Goal: Task Accomplishment & Management: Manage account settings

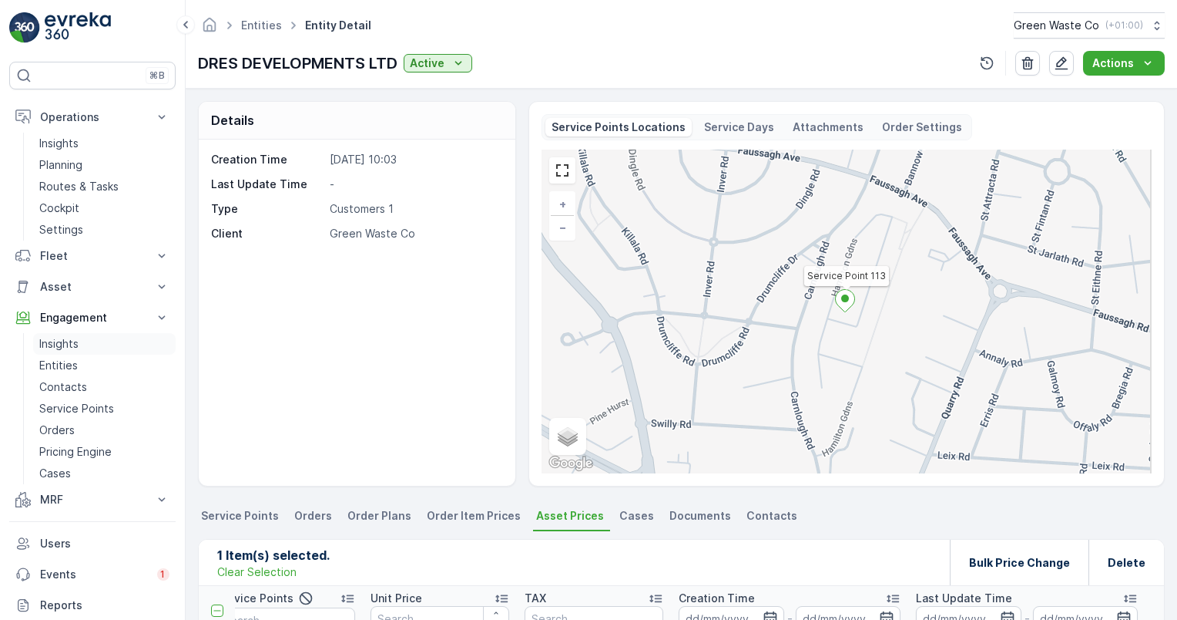
click at [65, 340] on p "Insights" at bounding box center [58, 343] width 39 height 15
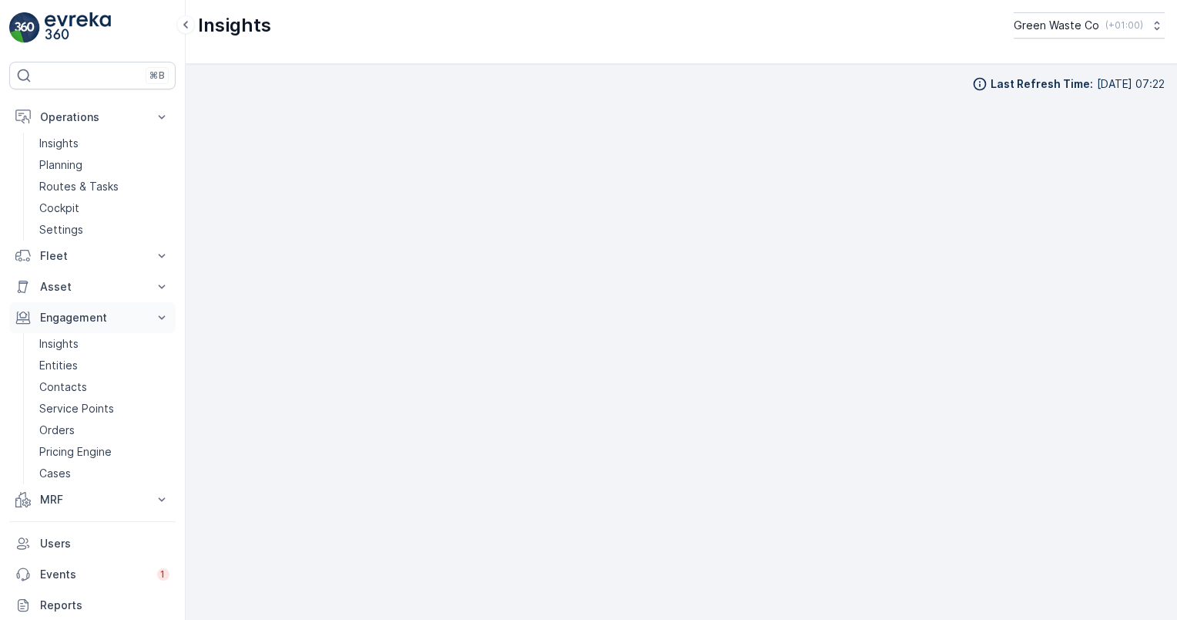
click at [162, 315] on icon at bounding box center [161, 317] width 15 height 15
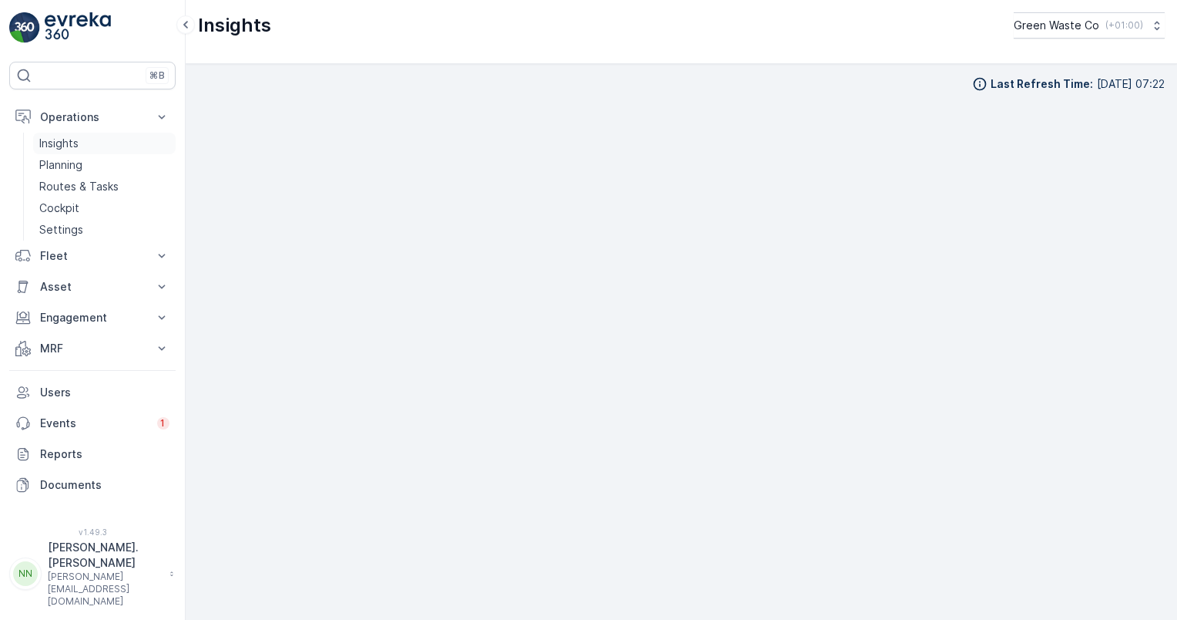
click at [62, 141] on p "Insights" at bounding box center [58, 143] width 39 height 15
click at [78, 319] on p "Engagement" at bounding box center [92, 317] width 105 height 15
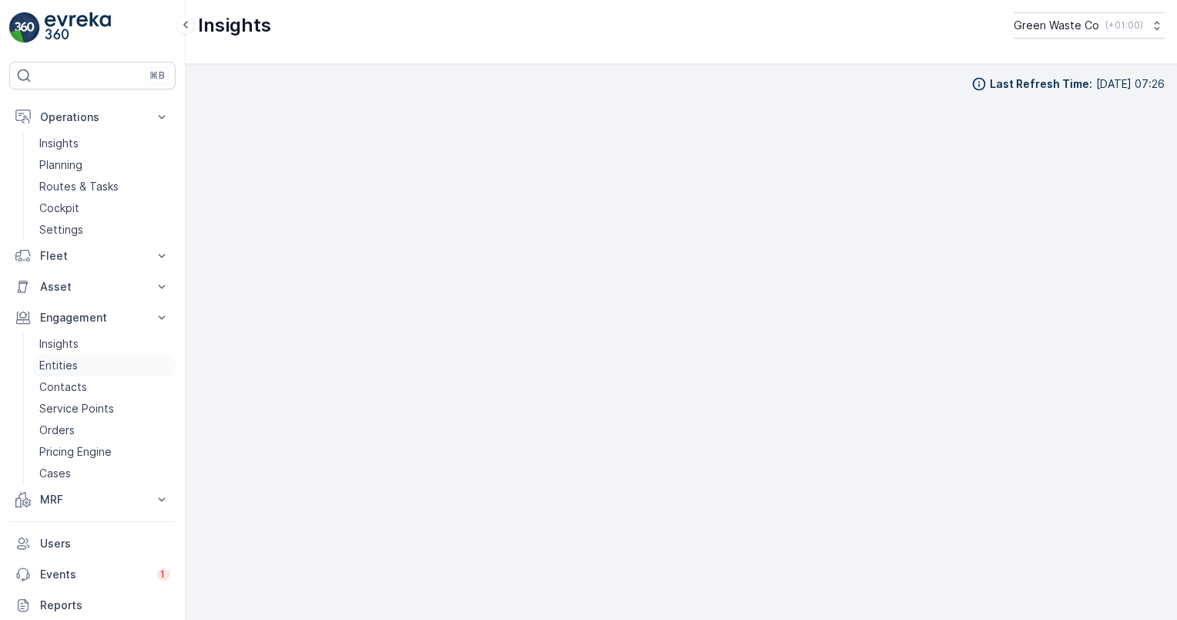
click at [61, 360] on p "Entities" at bounding box center [58, 365] width 39 height 15
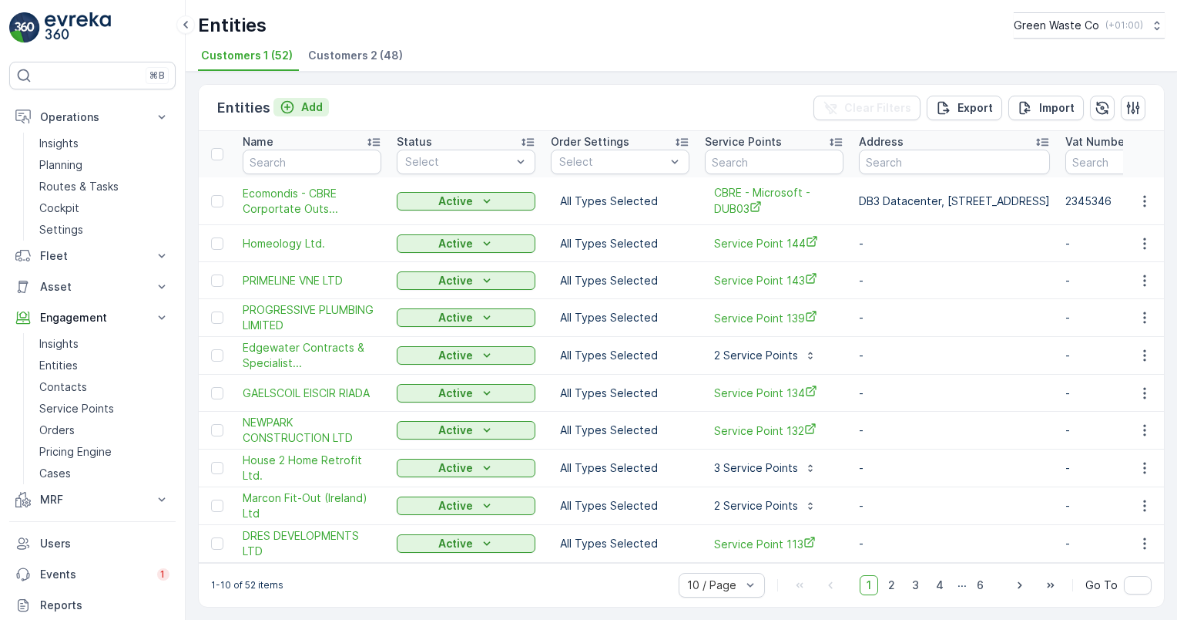
click at [291, 101] on icon "Add" at bounding box center [287, 106] width 15 height 15
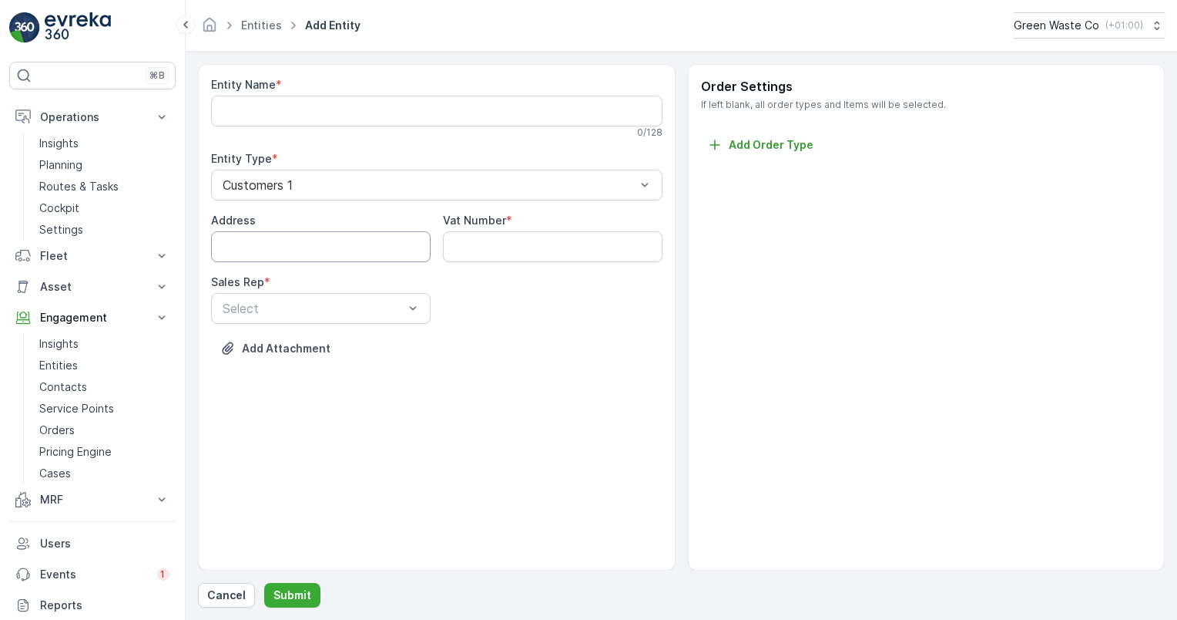
click at [296, 247] on input "Address" at bounding box center [321, 246] width 220 height 31
click at [280, 250] on input "Address" at bounding box center [321, 246] width 220 height 31
type input "e"
type input "10 smith street, knocklyon, dublin 10, d10 3ert"
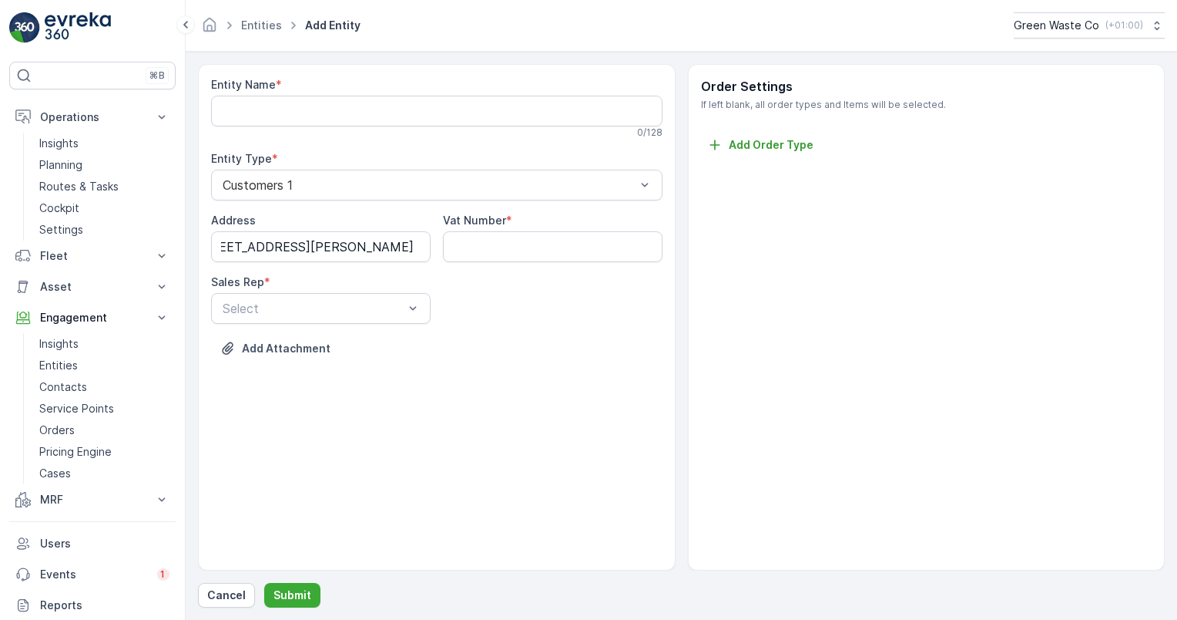
click at [470, 299] on div "Address 10 smith street, knocklyon, dublin 10, d10 3ert Vat Number * Sales Rep …" at bounding box center [437, 268] width 452 height 111
click at [220, 594] on p "Cancel" at bounding box center [226, 594] width 39 height 15
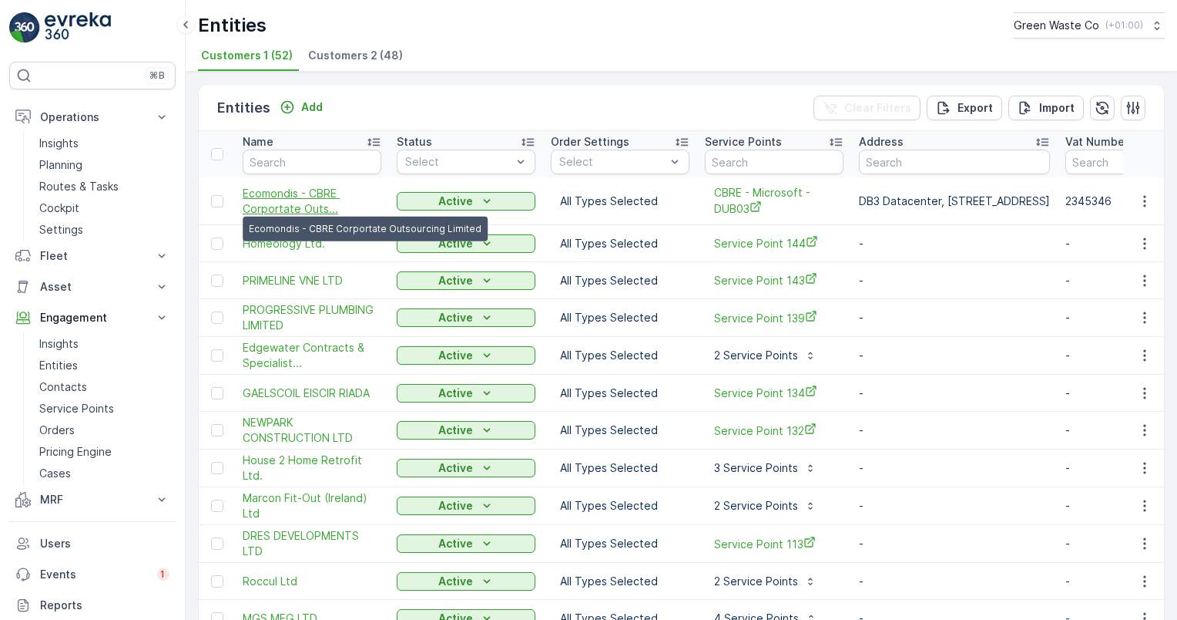
click at [283, 194] on span "Ecomondis - CBRE Corportate Outs..." at bounding box center [312, 201] width 139 height 31
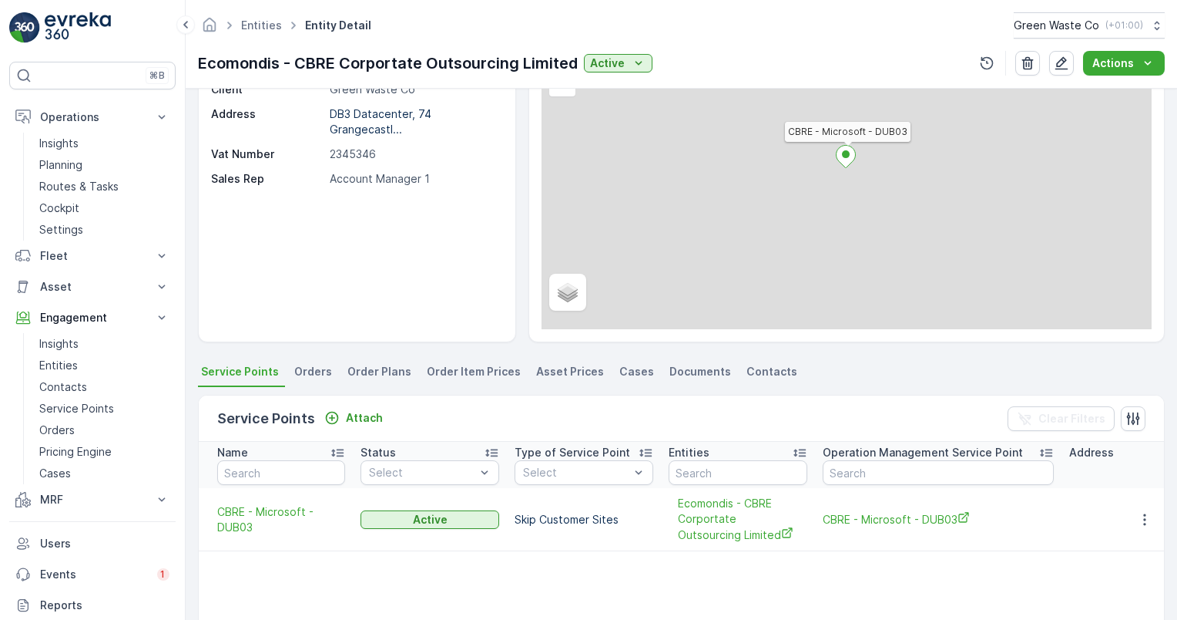
scroll to position [154, 0]
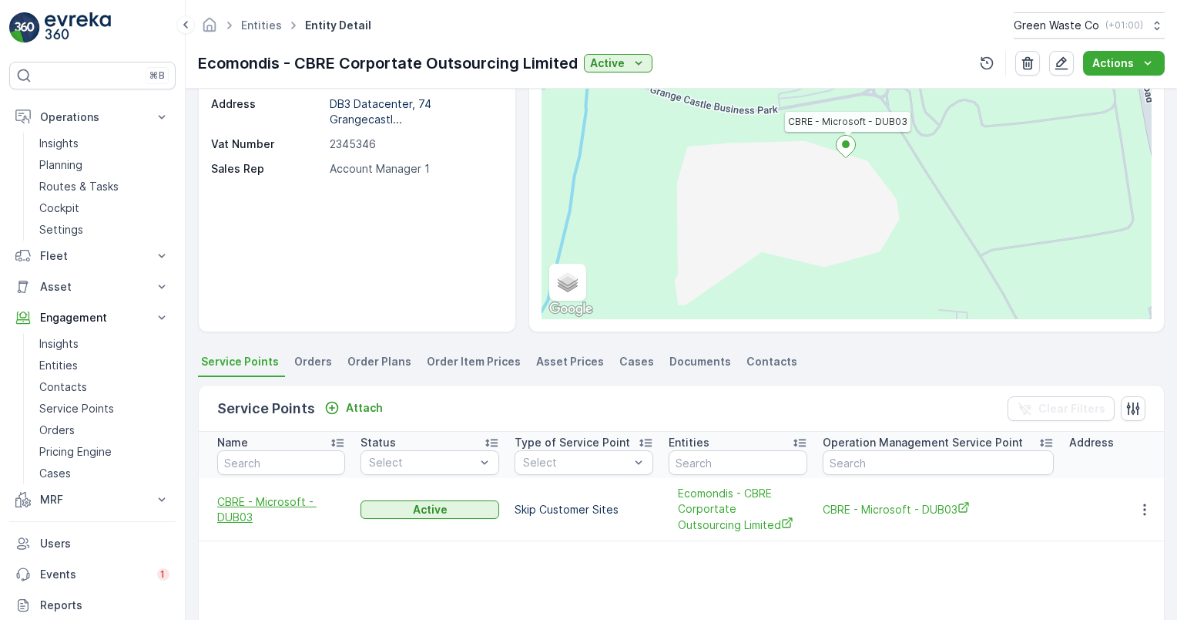
click at [249, 512] on span "CBRE - Microsoft - DUB03" at bounding box center [281, 509] width 128 height 31
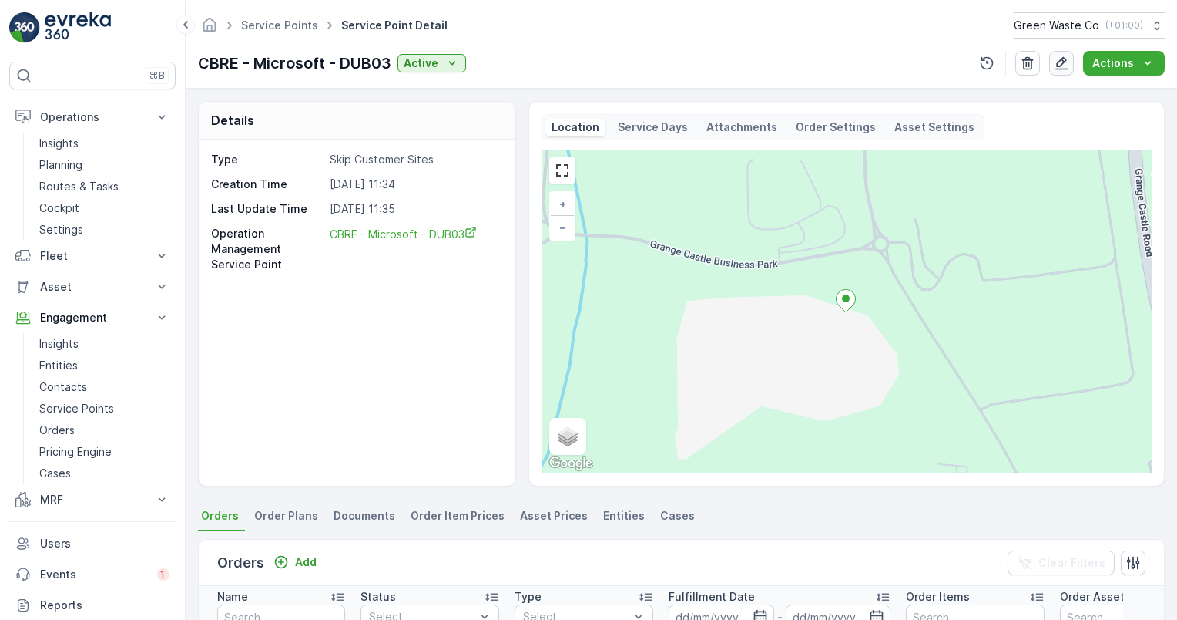
click at [1065, 62] on icon "button" at bounding box center [1062, 63] width 13 height 13
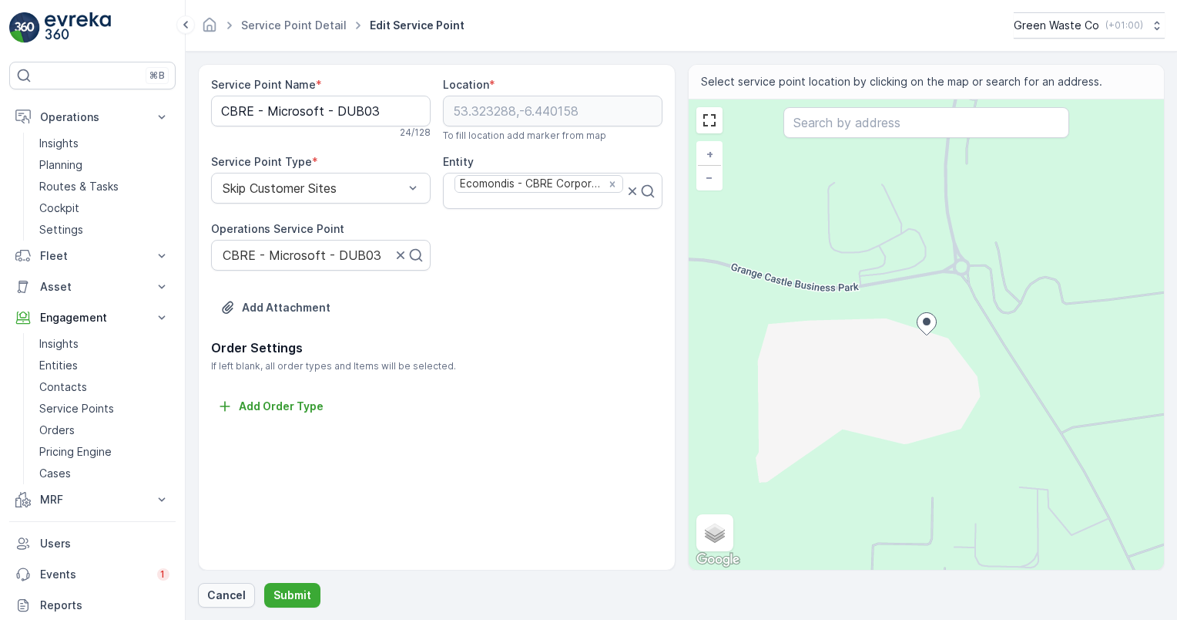
click at [226, 594] on p "Cancel" at bounding box center [226, 594] width 39 height 15
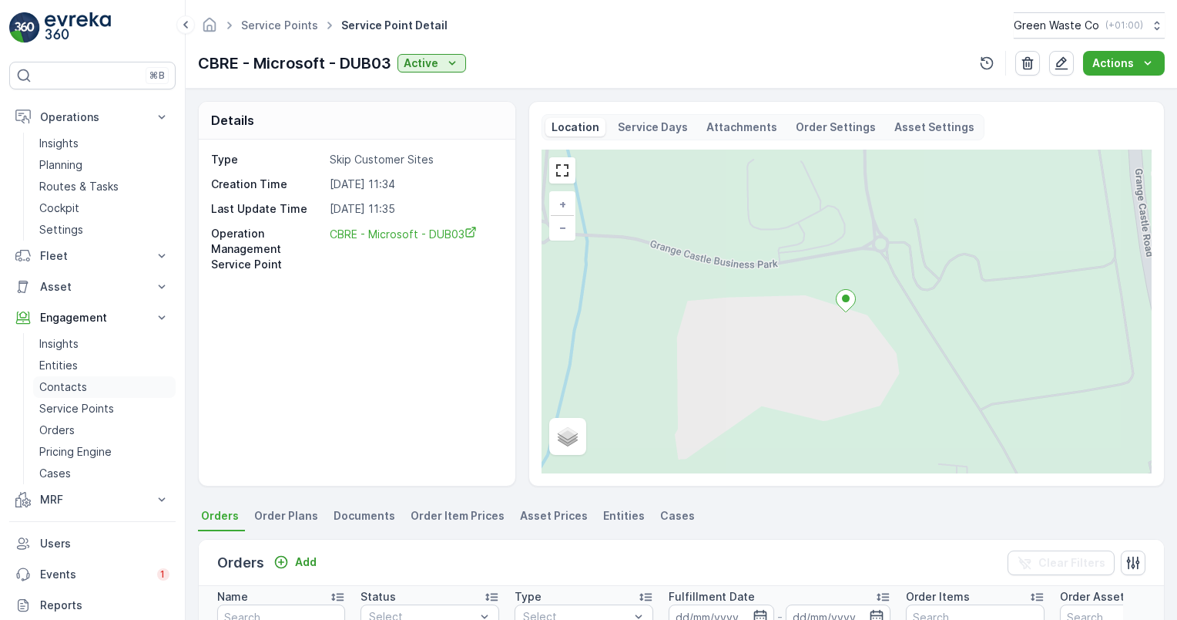
click at [62, 385] on p "Contacts" at bounding box center [63, 386] width 48 height 15
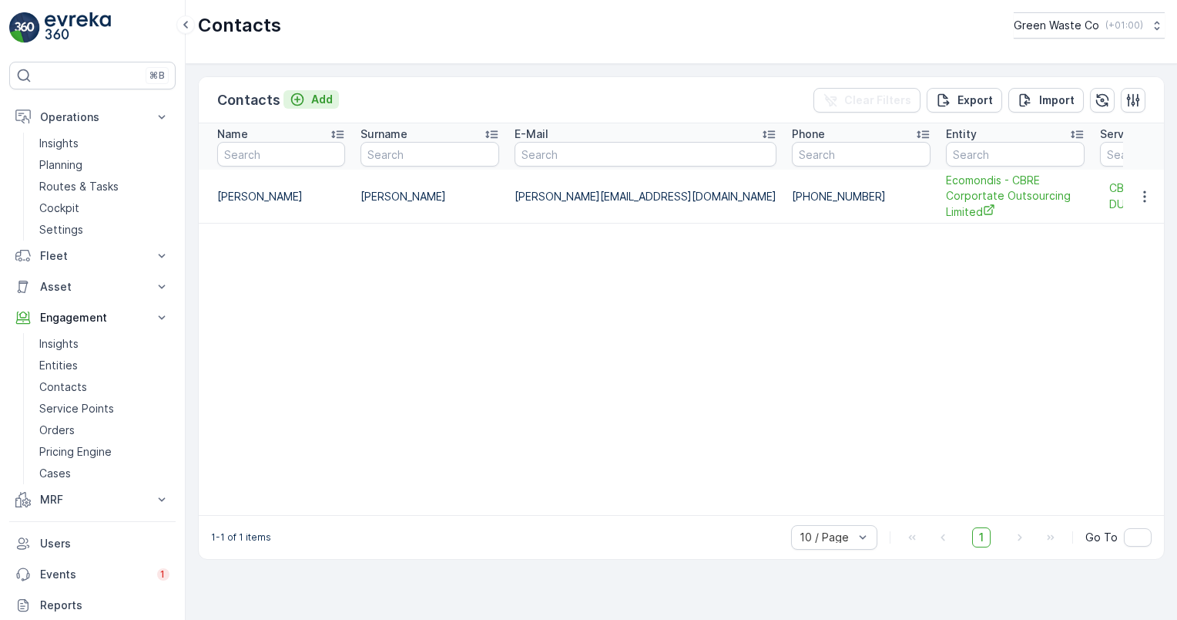
click at [311, 99] on p "Add" at bounding box center [322, 99] width 22 height 15
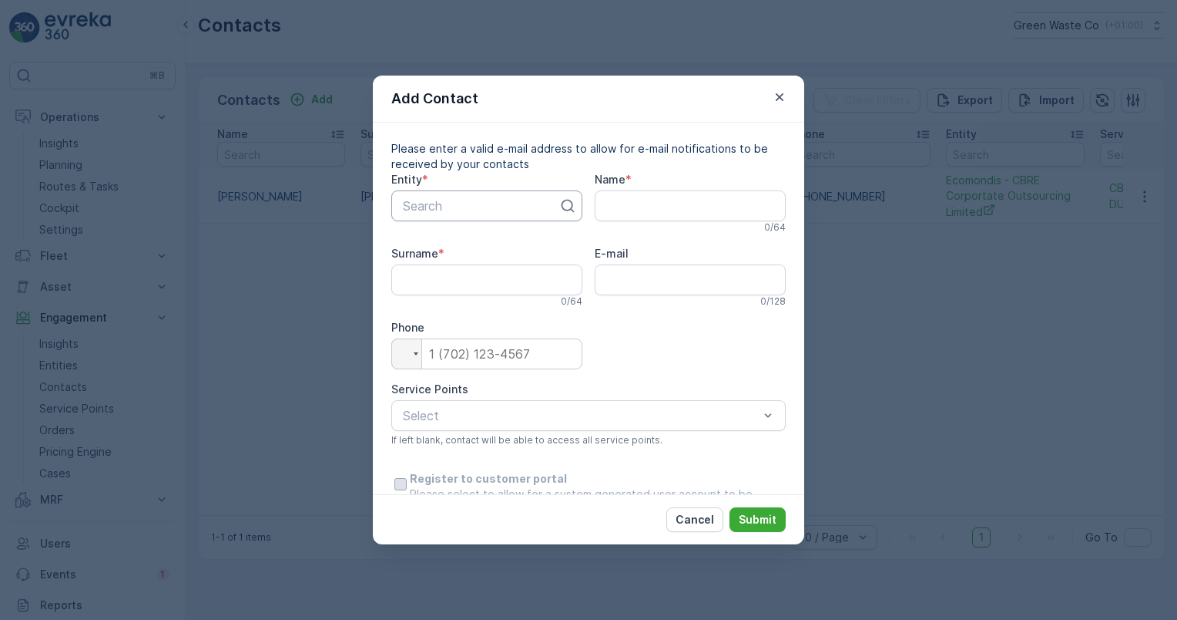
click at [503, 210] on div at bounding box center [480, 206] width 159 height 14
click at [690, 518] on p "Cancel" at bounding box center [695, 519] width 39 height 15
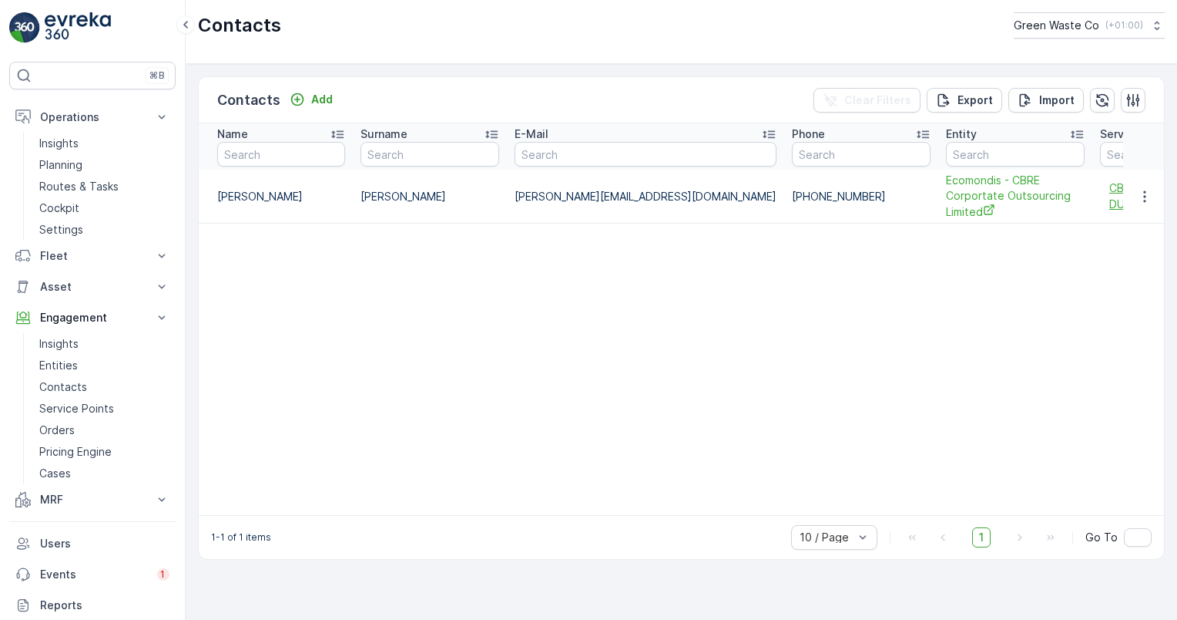
click at [1110, 184] on span "CBRE - Microsoft - DUB03" at bounding box center [1170, 196] width 120 height 32
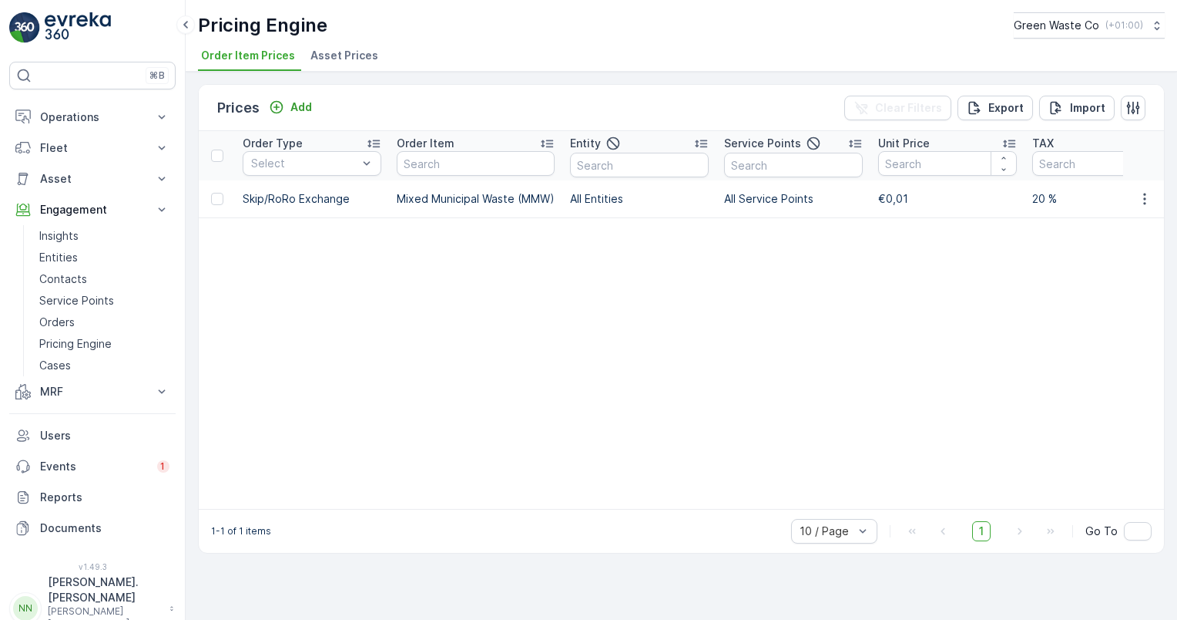
click at [285, 292] on table "Order Type Select Order Item Entity Service Points Unit Price TAX Creation Time…" at bounding box center [947, 320] width 1496 height 378
click at [76, 113] on p "Operations" at bounding box center [92, 116] width 105 height 15
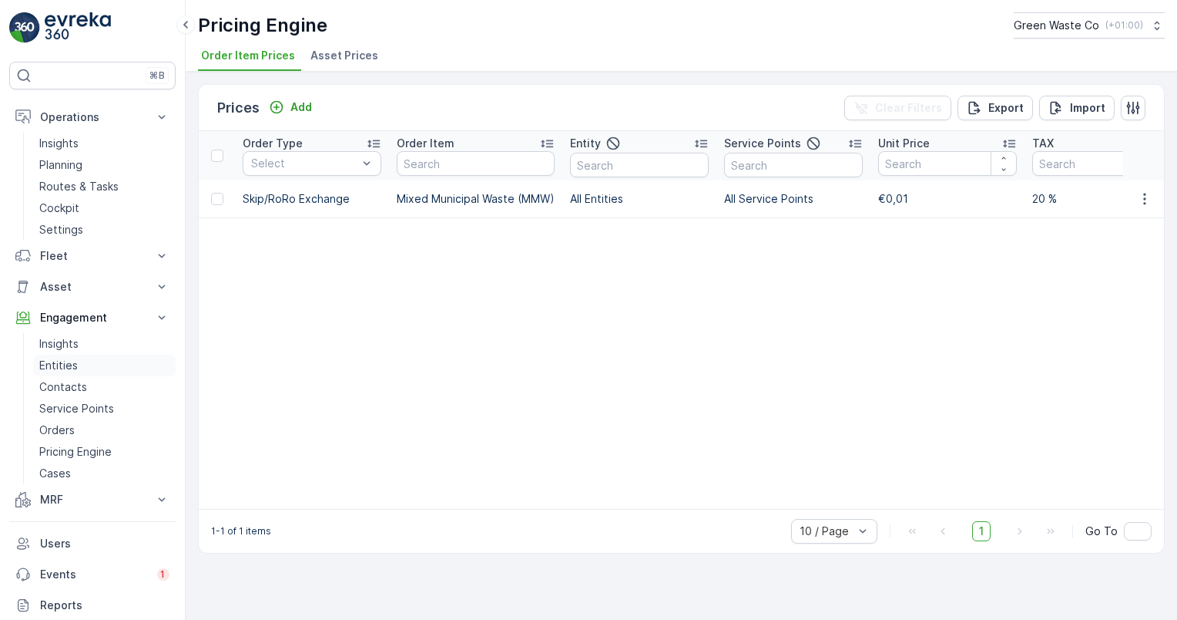
click at [71, 361] on p "Entities" at bounding box center [58, 365] width 39 height 15
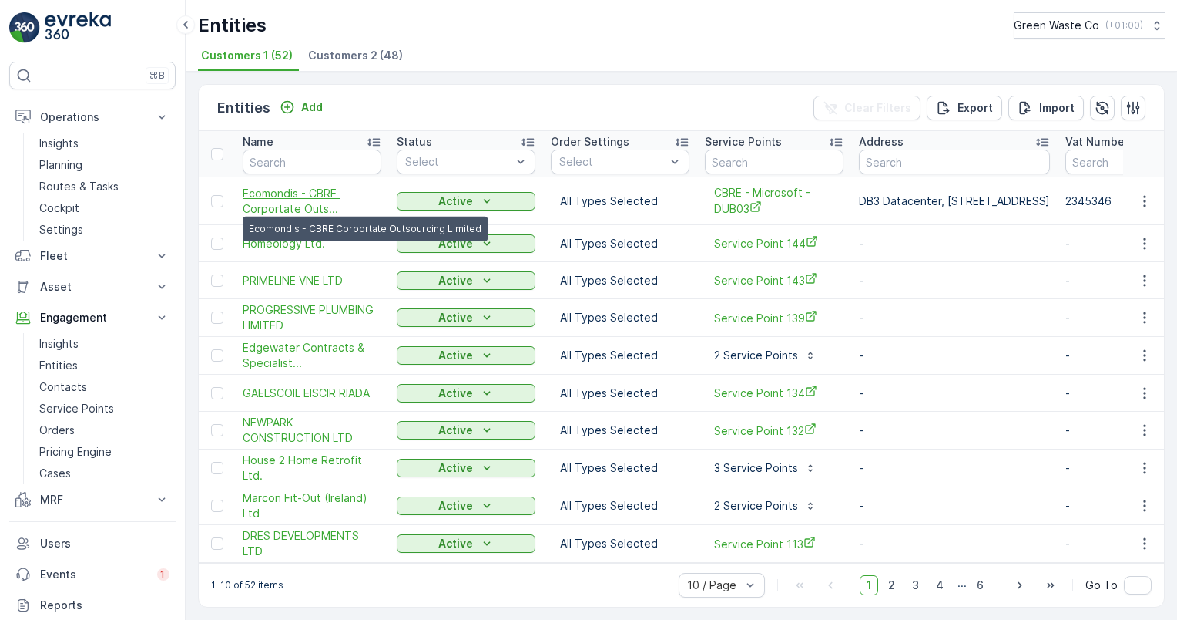
click at [295, 191] on span "Ecomondis - CBRE Corportate Outs..." at bounding box center [312, 201] width 139 height 31
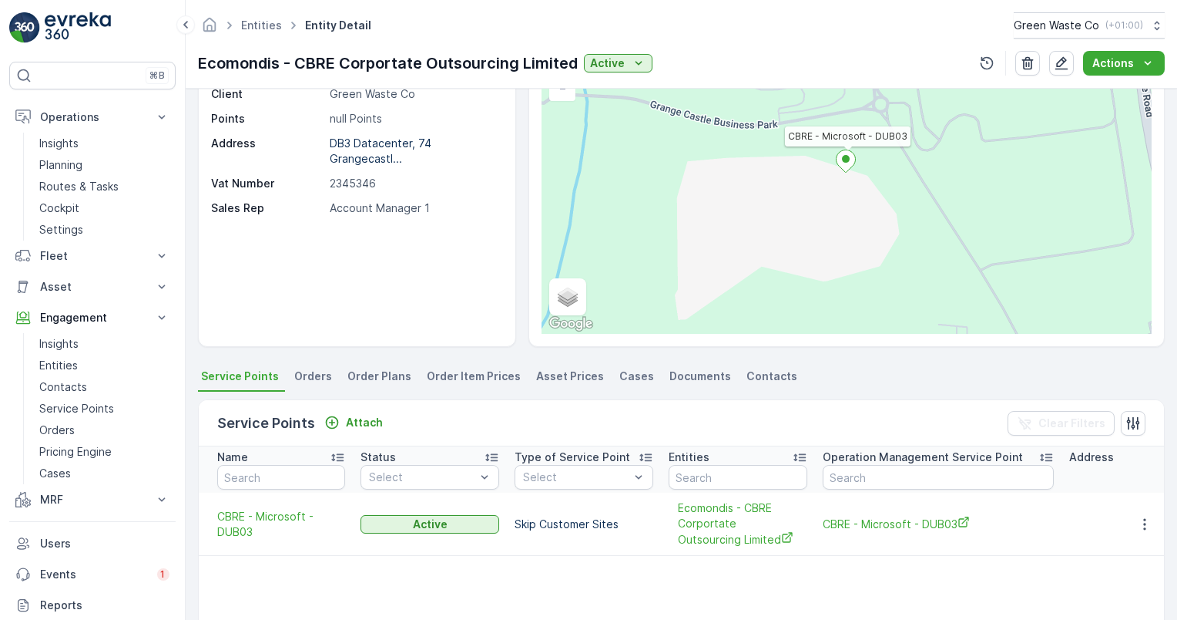
scroll to position [154, 0]
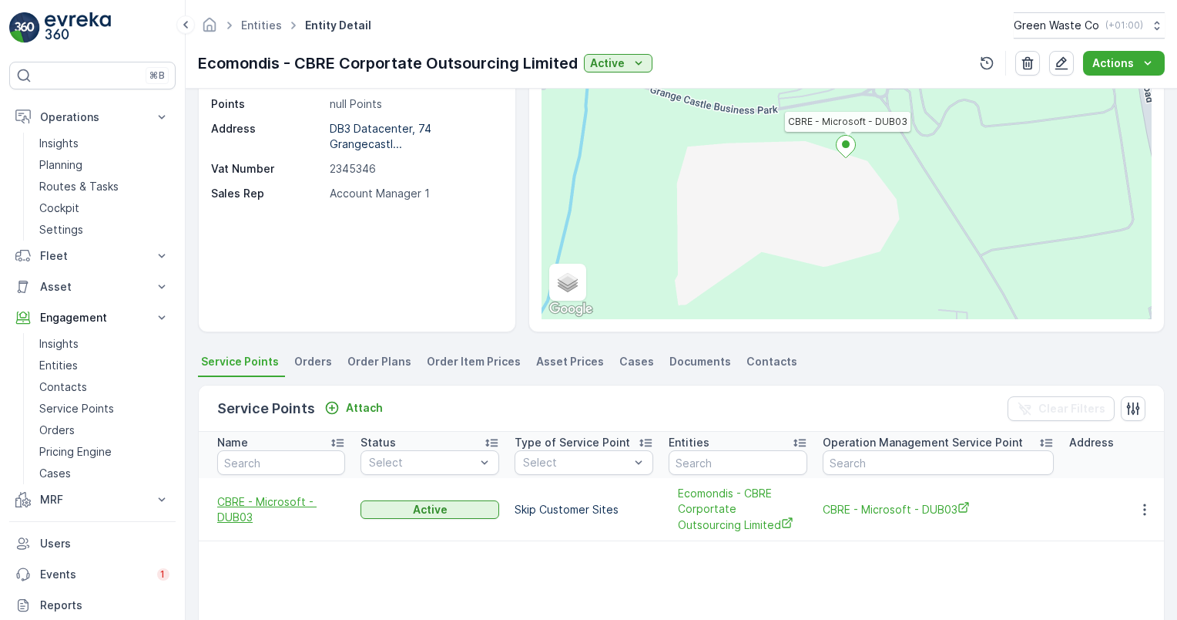
click at [260, 496] on span "CBRE - Microsoft - DUB03" at bounding box center [281, 509] width 128 height 31
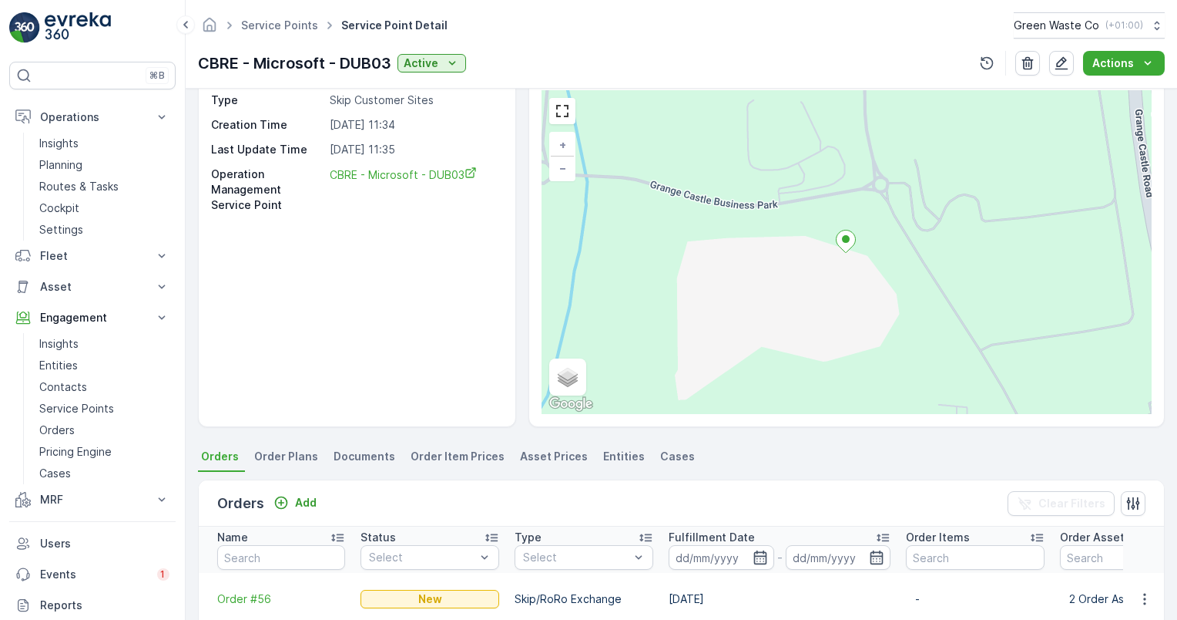
scroll to position [154, 0]
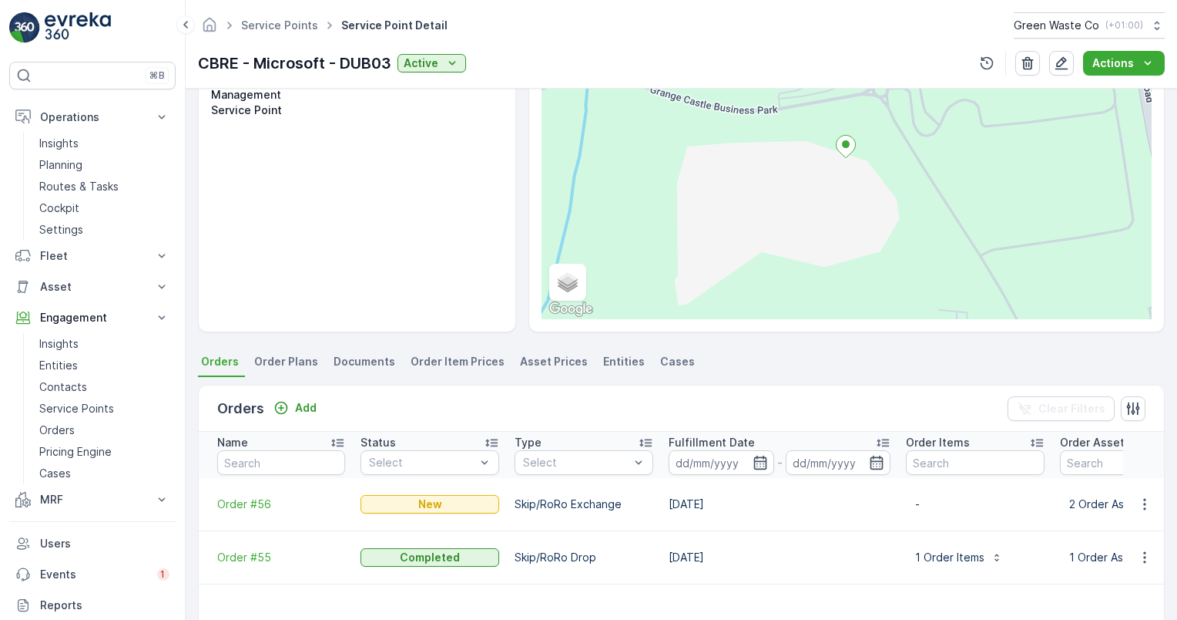
click at [542, 360] on span "Asset Prices" at bounding box center [554, 361] width 68 height 15
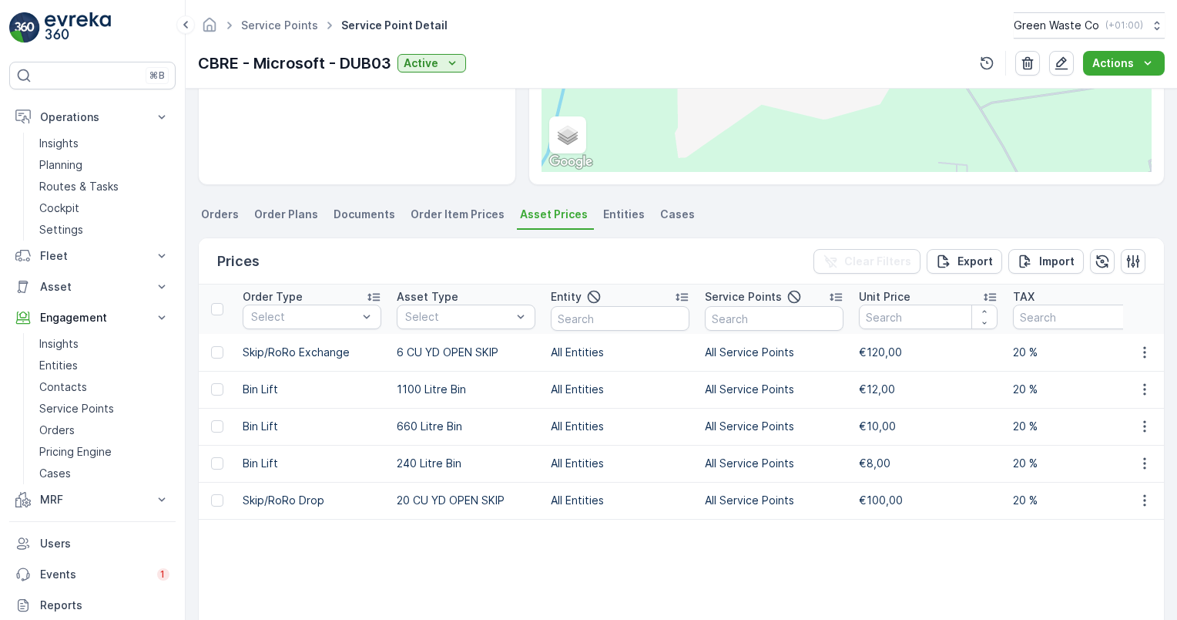
scroll to position [308, 0]
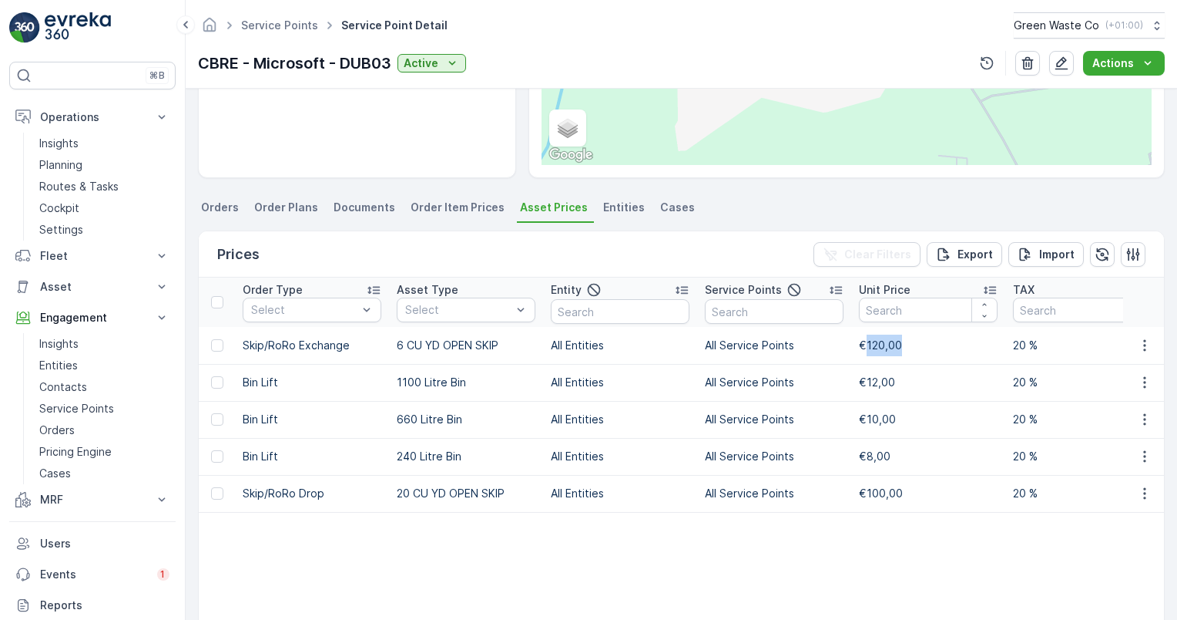
drag, startPoint x: 863, startPoint y: 343, endPoint x: 905, endPoint y: 342, distance: 41.6
click at [905, 342] on td "€120,00" at bounding box center [928, 345] width 154 height 37
click at [102, 447] on p "Pricing Engine" at bounding box center [75, 451] width 72 height 15
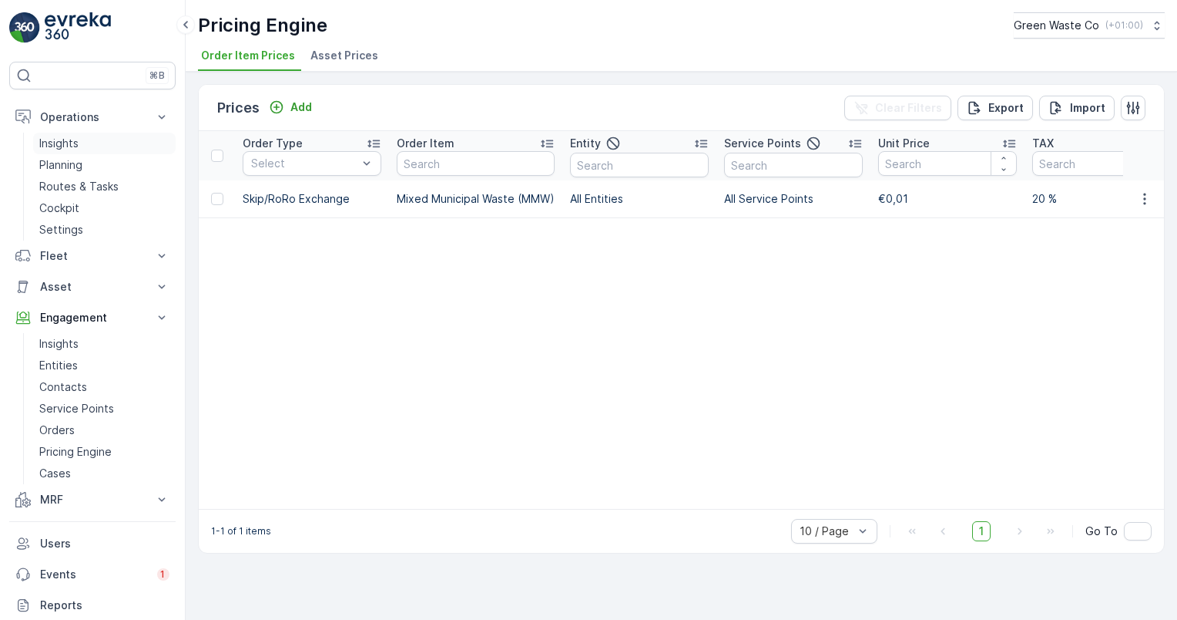
click at [67, 146] on p "Insights" at bounding box center [58, 143] width 39 height 15
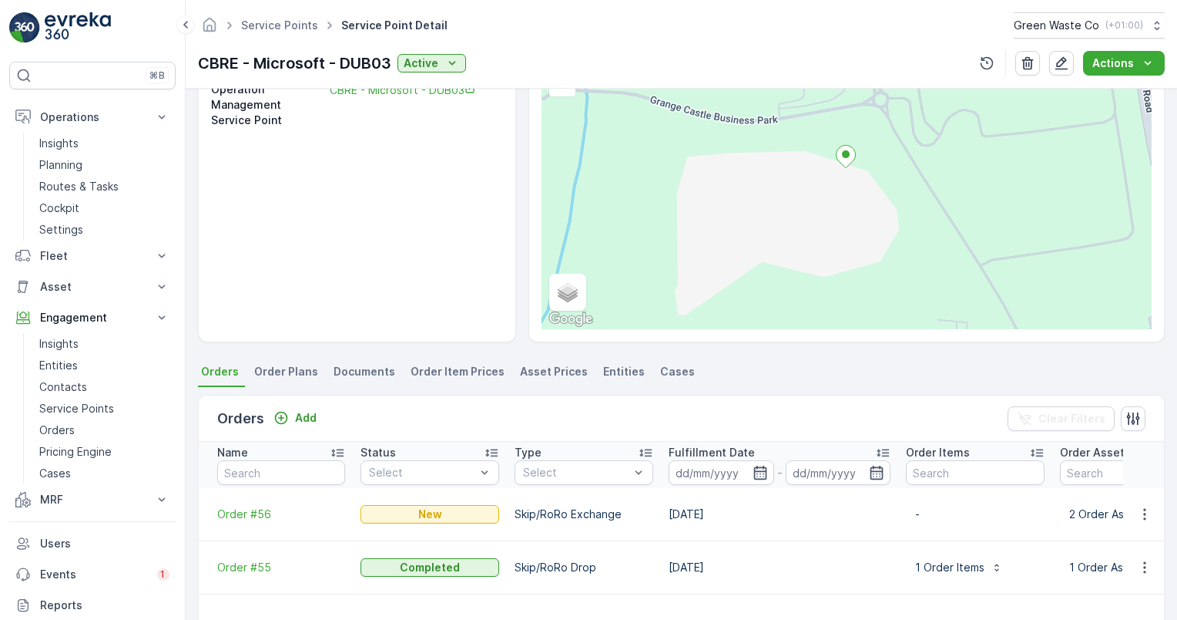
scroll to position [154, 0]
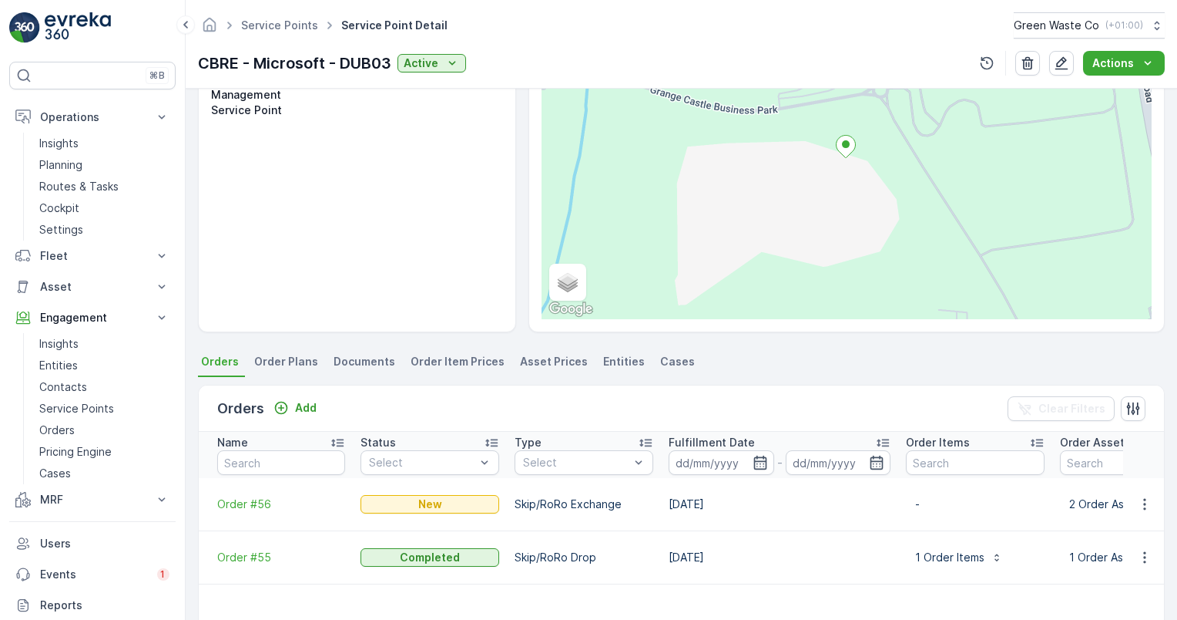
click at [552, 358] on span "Asset Prices" at bounding box center [554, 361] width 68 height 15
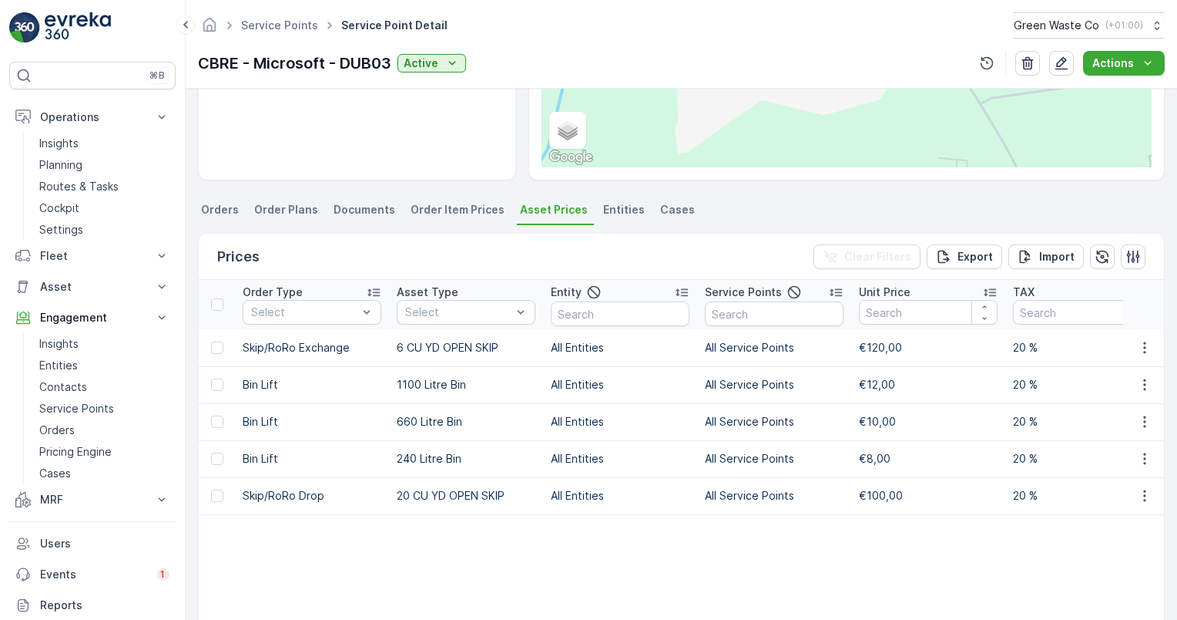
scroll to position [308, 0]
drag, startPoint x: 860, startPoint y: 346, endPoint x: 908, endPoint y: 344, distance: 48.6
click at [908, 344] on td "€120,00" at bounding box center [928, 345] width 154 height 37
click at [1150, 338] on button "button" at bounding box center [1145, 345] width 28 height 18
click at [1130, 364] on span "Edit Price" at bounding box center [1127, 367] width 49 height 15
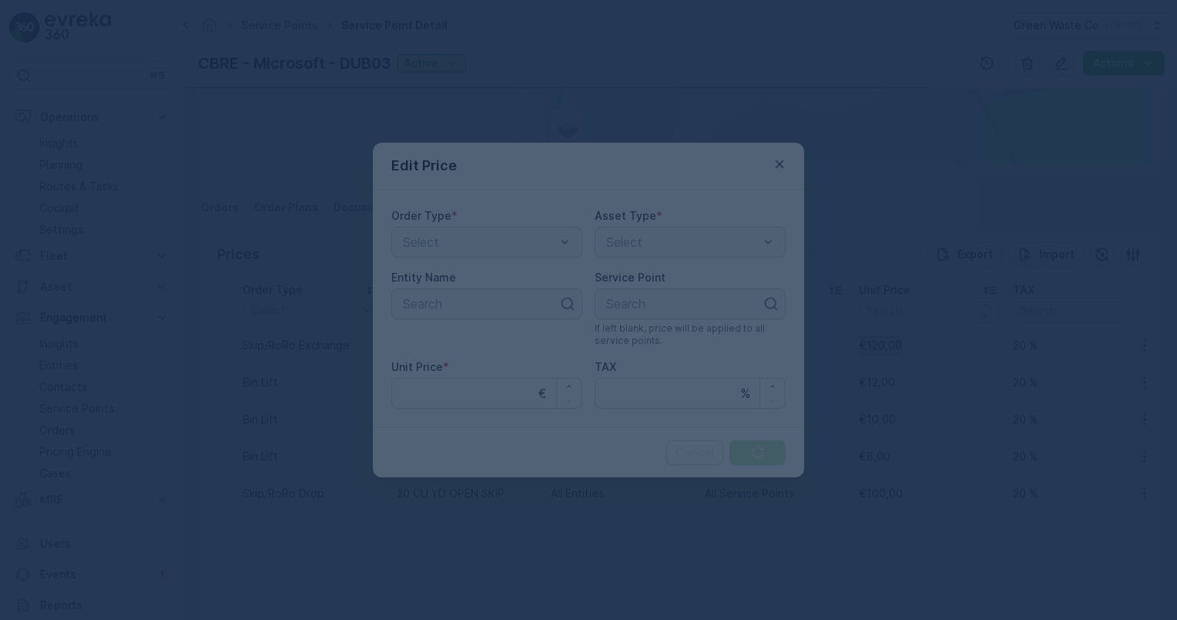
type Price "120"
type input "20"
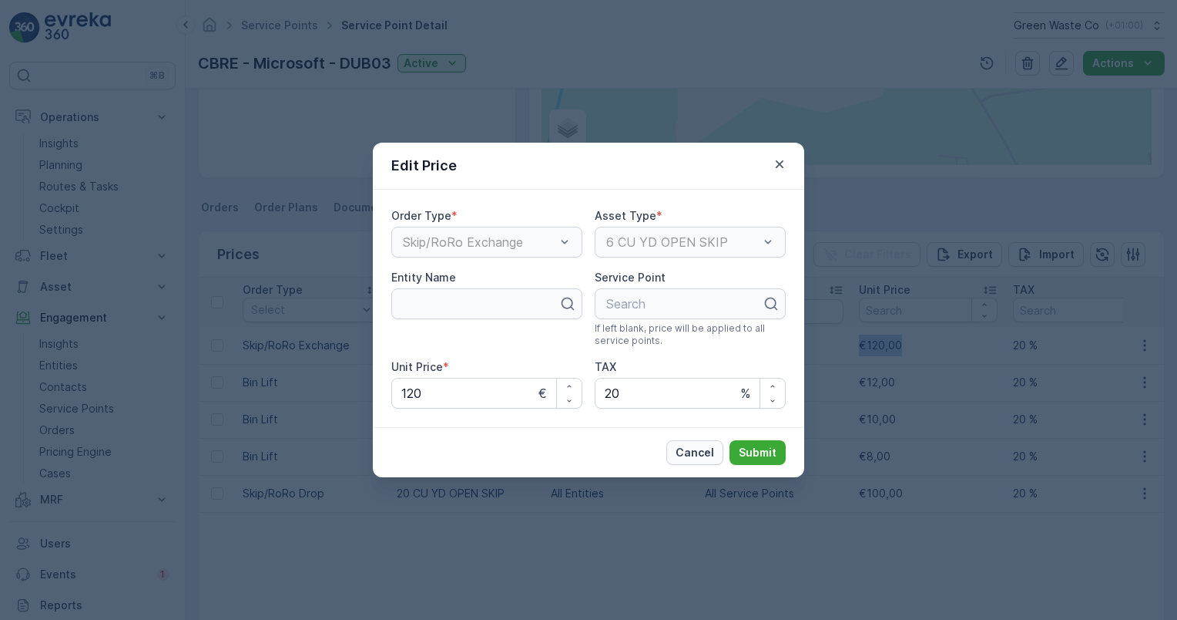
click at [693, 451] on p "Cancel" at bounding box center [695, 452] width 39 height 15
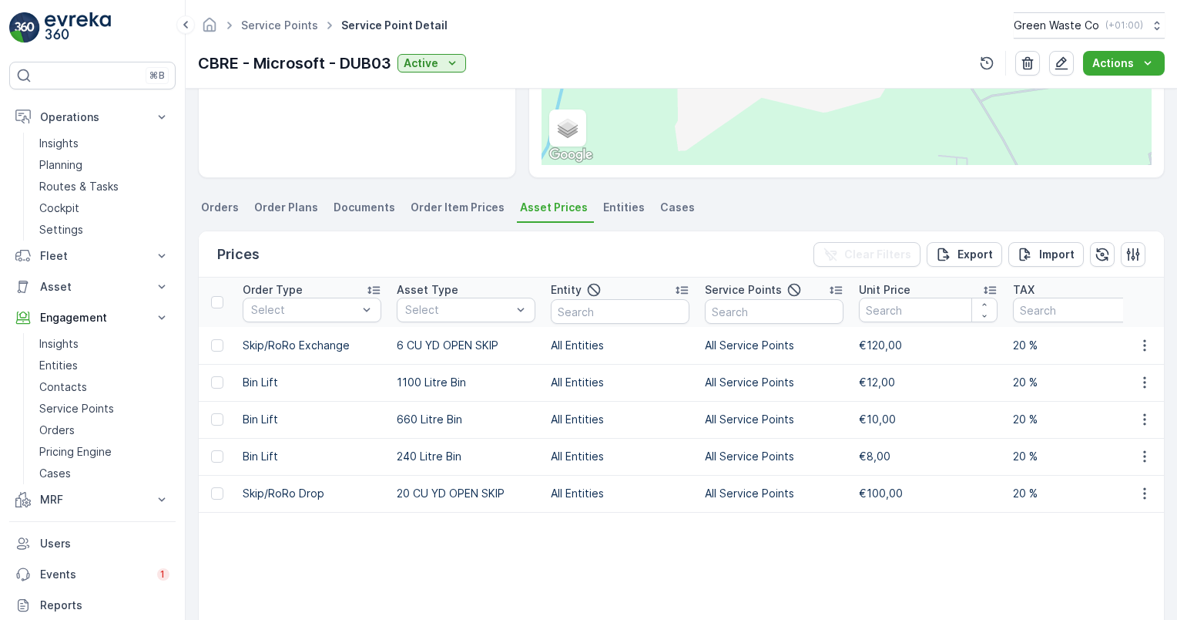
click at [443, 207] on span "Order Item Prices" at bounding box center [458, 207] width 94 height 15
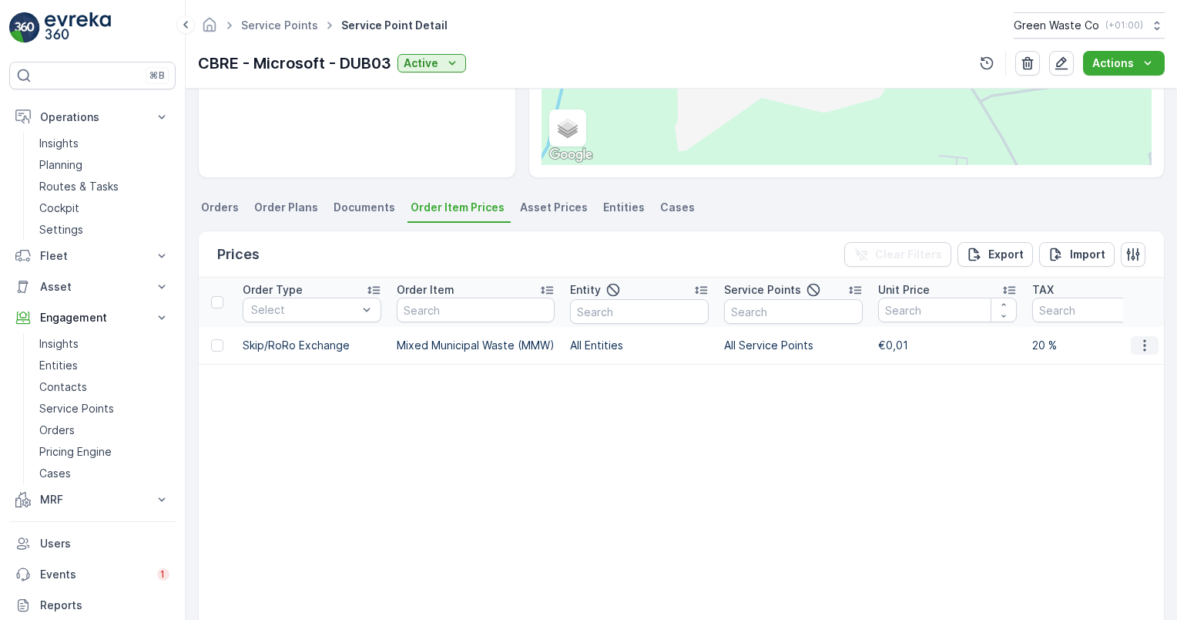
click at [1143, 344] on icon "button" at bounding box center [1144, 345] width 15 height 15
click at [1131, 364] on span "Edit Price" at bounding box center [1127, 367] width 49 height 15
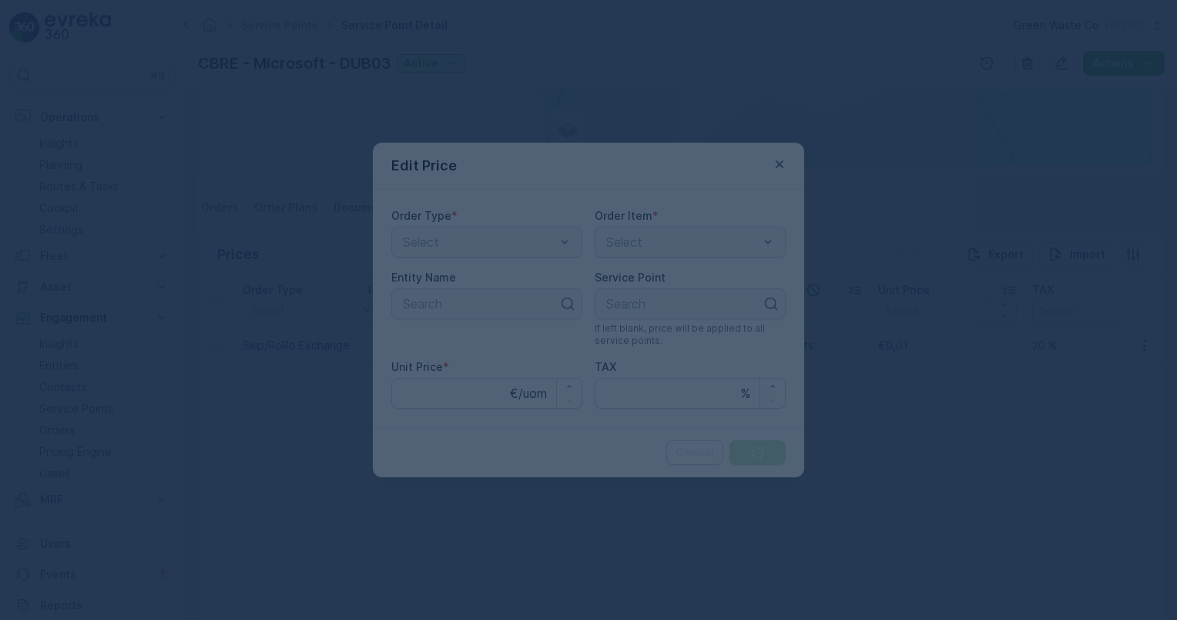
type Price "0.01"
type input "20"
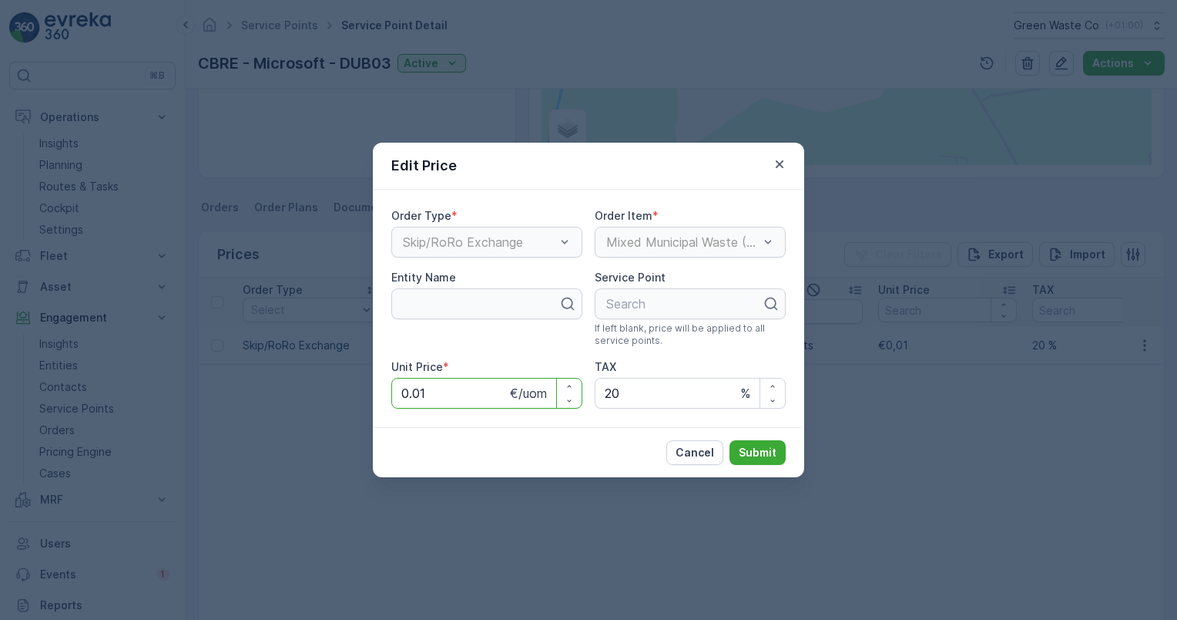
click at [448, 389] on Price "0.01" at bounding box center [486, 393] width 191 height 31
click at [706, 456] on p "Cancel" at bounding box center [695, 452] width 39 height 15
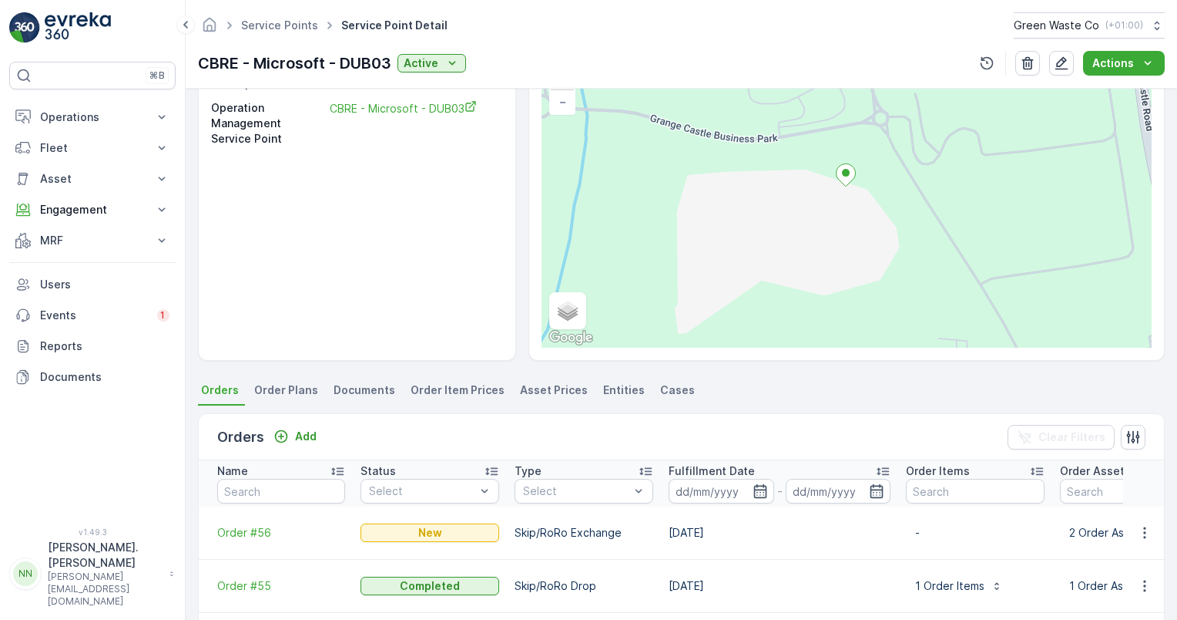
scroll to position [154, 0]
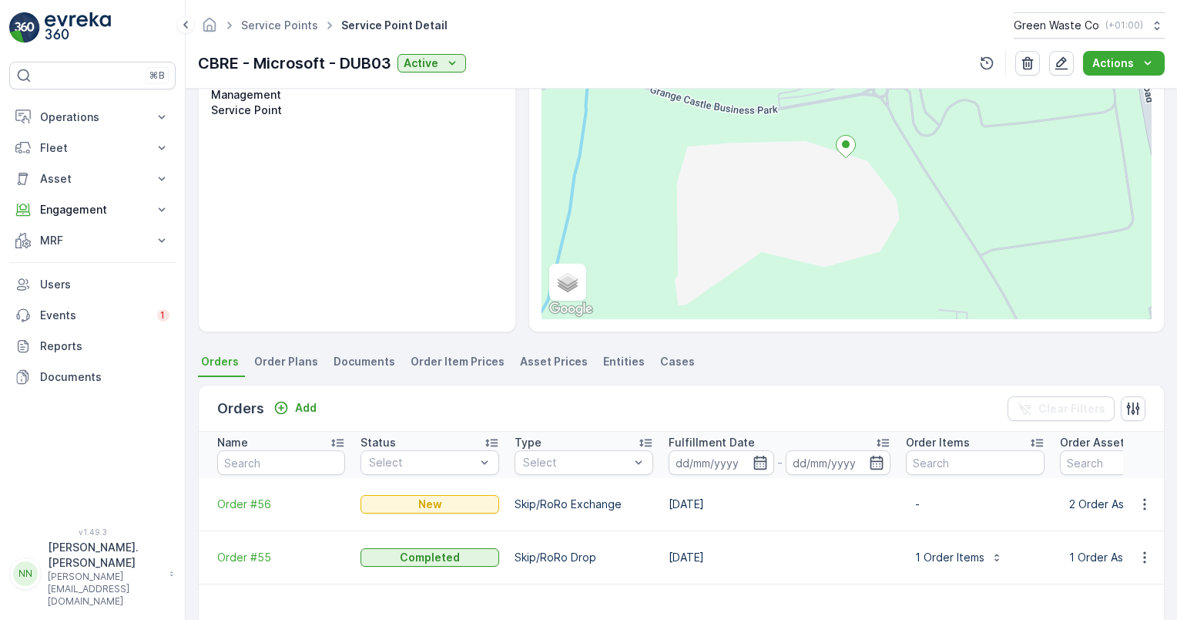
click at [287, 362] on span "Order Plans" at bounding box center [286, 361] width 64 height 15
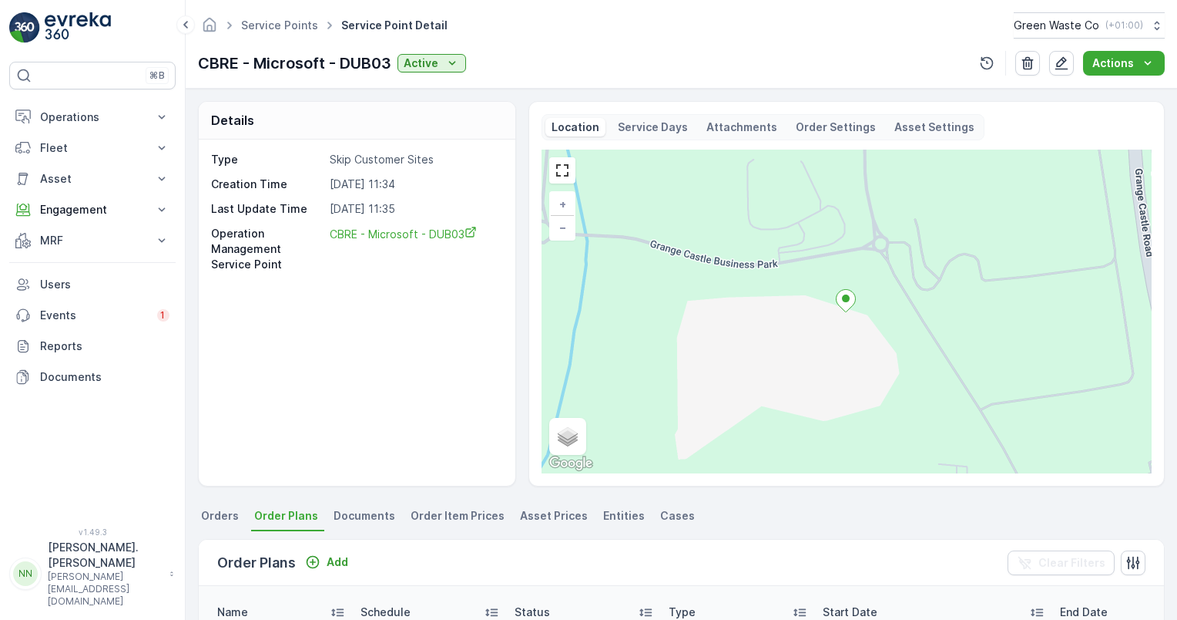
click at [207, 513] on span "Orders" at bounding box center [220, 515] width 38 height 15
